Goal: Navigation & Orientation: Find specific page/section

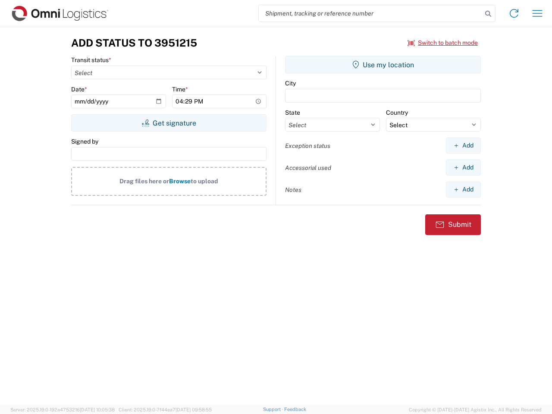
click at [370, 13] on input "search" at bounding box center [370, 13] width 223 height 16
click at [488, 14] on icon at bounding box center [488, 14] width 12 height 12
click at [514, 13] on icon at bounding box center [514, 13] width 14 height 14
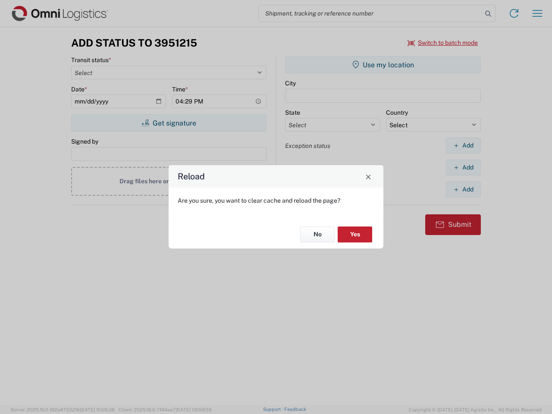
click at [443, 43] on div "Reload Are you sure, you want to clear cache and reload the page? No Yes" at bounding box center [276, 207] width 552 height 414
click at [168, 123] on div "Reload Are you sure, you want to clear cache and reload the page? No Yes" at bounding box center [276, 207] width 552 height 414
click at [383, 65] on div "Reload Are you sure, you want to clear cache and reload the page? No Yes" at bounding box center [276, 207] width 552 height 414
click at [463, 145] on div "Reload Are you sure, you want to clear cache and reload the page? No Yes" at bounding box center [276, 207] width 552 height 414
click at [463, 167] on div "Reload Are you sure, you want to clear cache and reload the page? No Yes" at bounding box center [276, 207] width 552 height 414
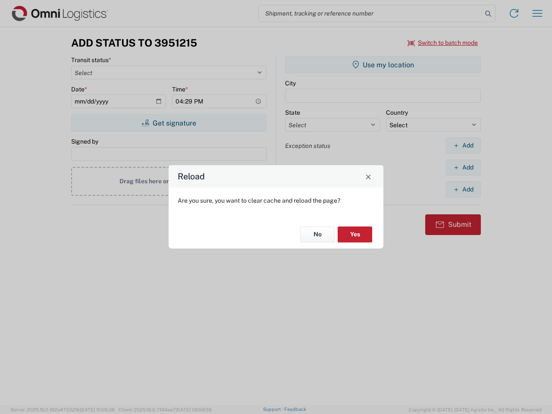
click at [463, 189] on div "Reload Are you sure, you want to clear cache and reload the page? No Yes" at bounding box center [276, 207] width 552 height 414
